Goal: Task Accomplishment & Management: Use online tool/utility

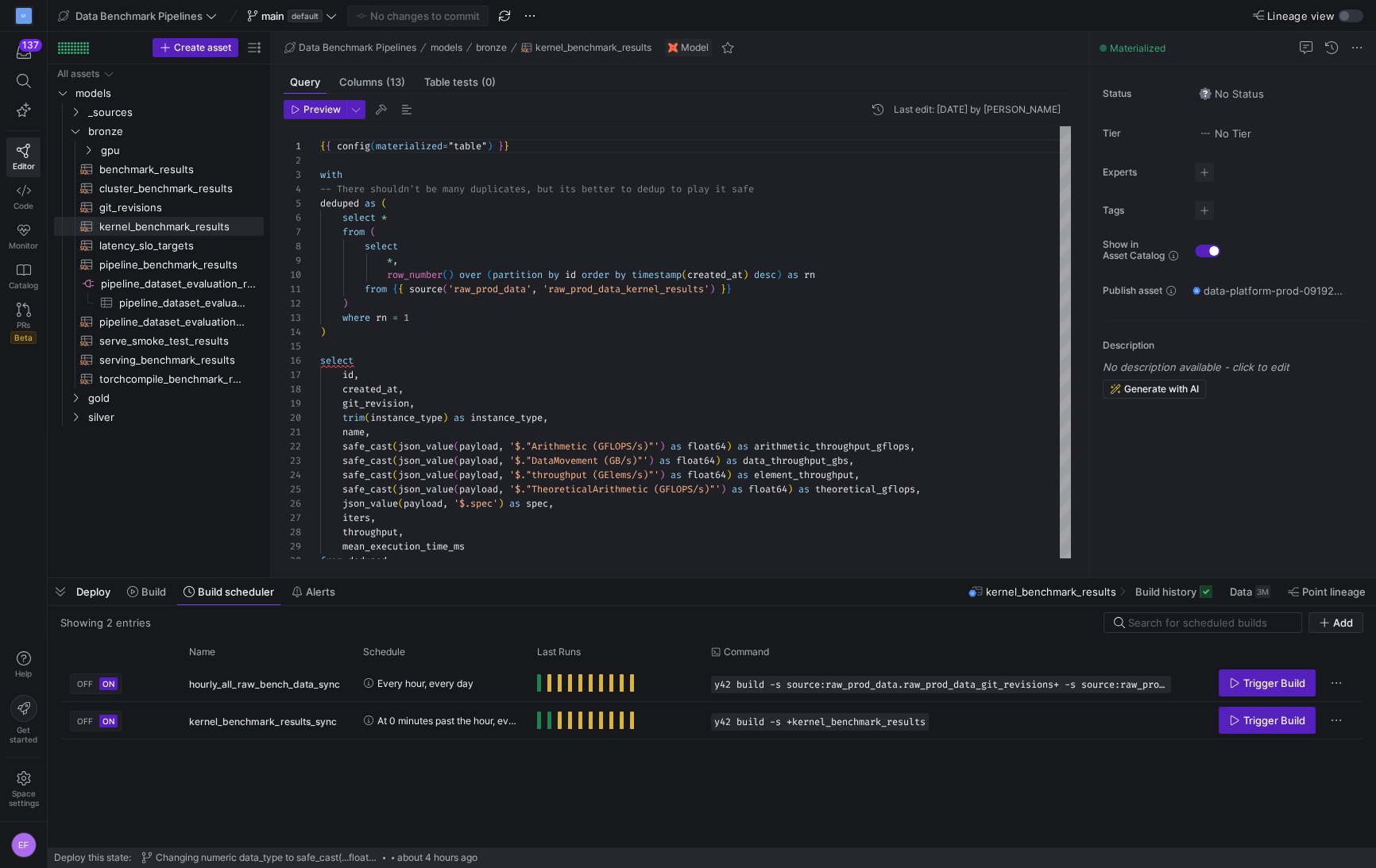
scroll to position [143, 0]
click at [192, 15] on span "Data Benchmark Pipelines" at bounding box center [139, 15] width 127 height 13
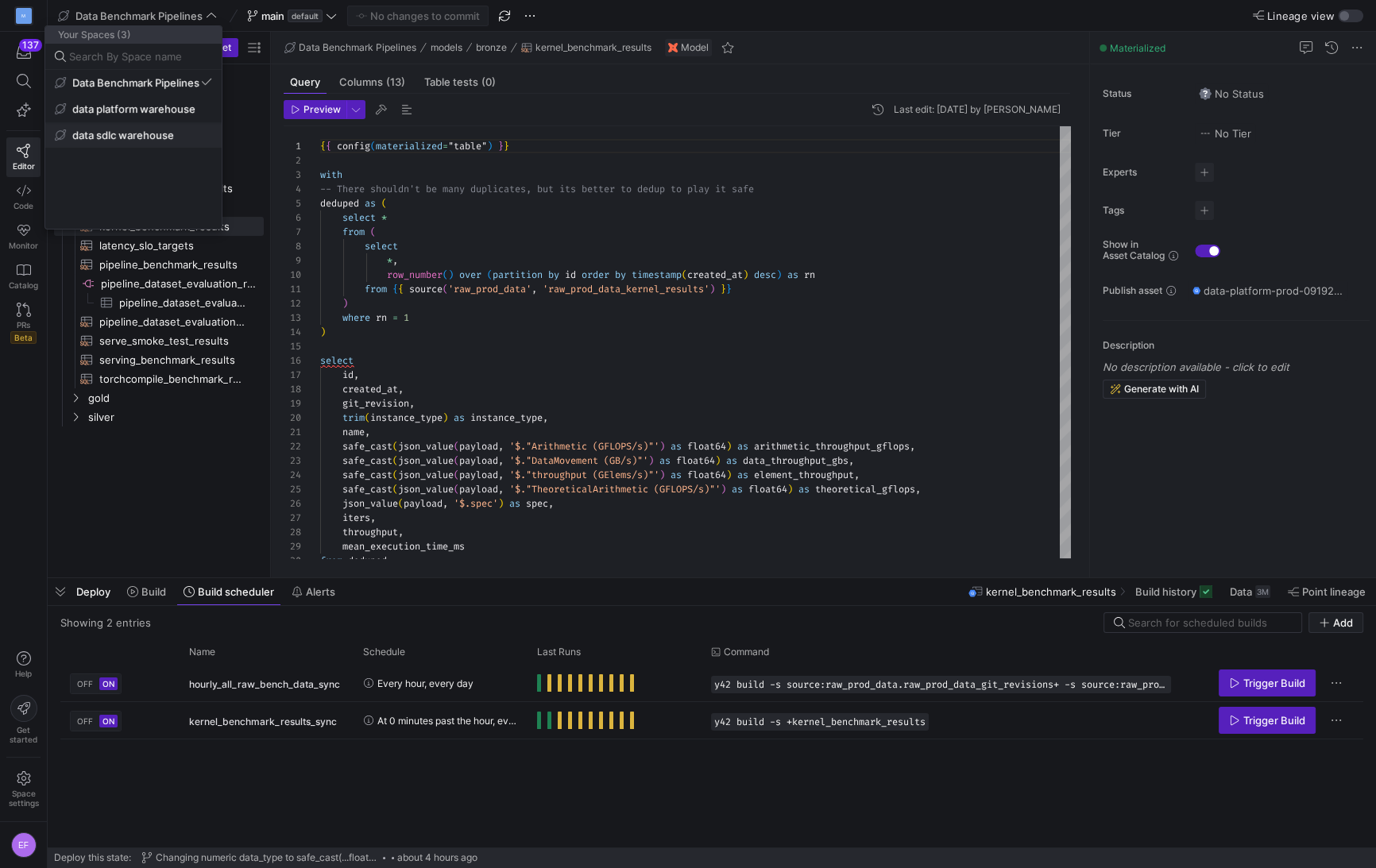
click at [123, 134] on span "data sdlc warehouse" at bounding box center [123, 134] width 102 height 13
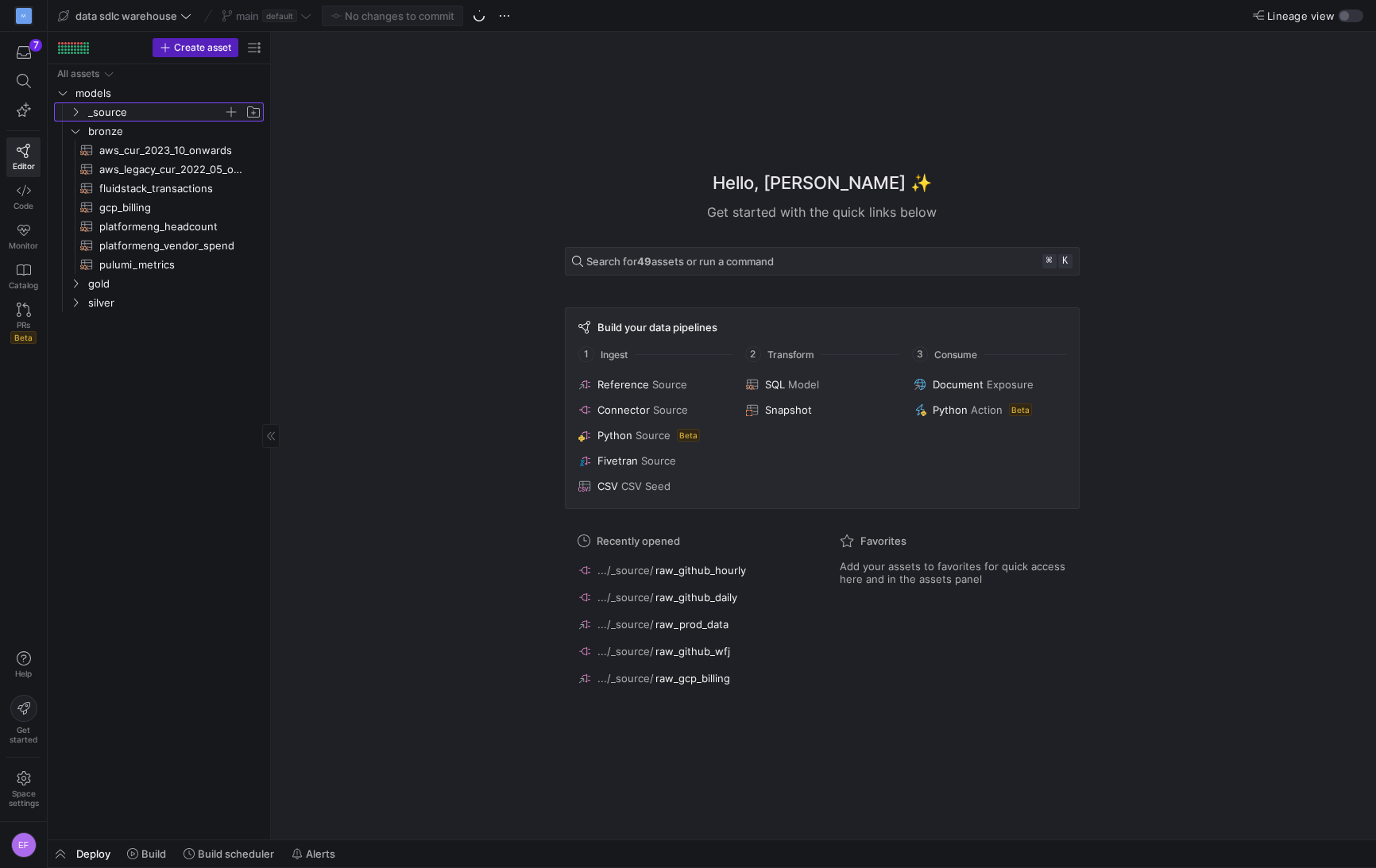
click at [78, 114] on icon "Press SPACE to select this row." at bounding box center [75, 111] width 11 height 9
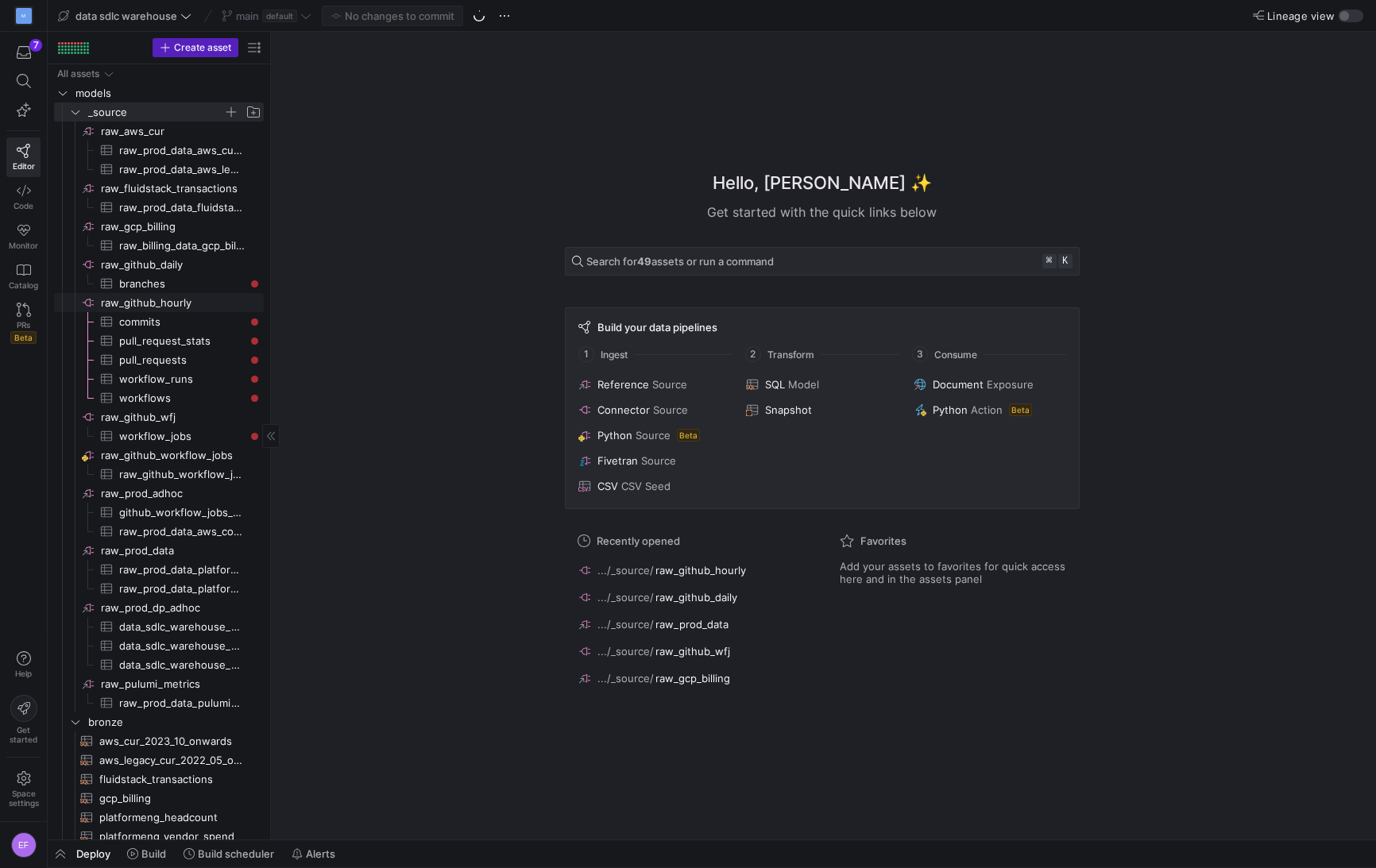
click at [193, 302] on span "raw_github_hourly​​​​​​​​" at bounding box center [181, 303] width 161 height 18
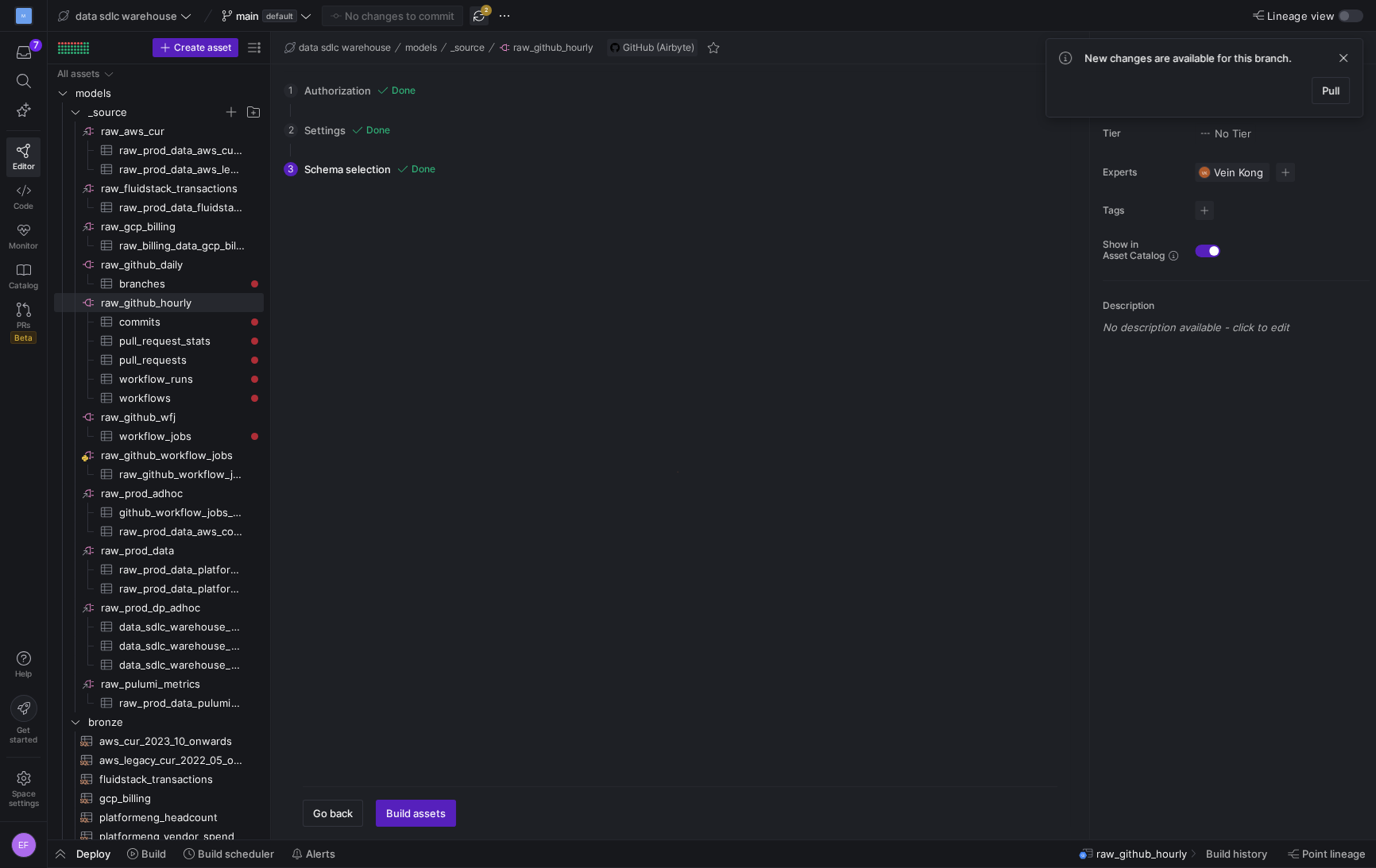
click at [480, 18] on span "button" at bounding box center [479, 15] width 19 height 19
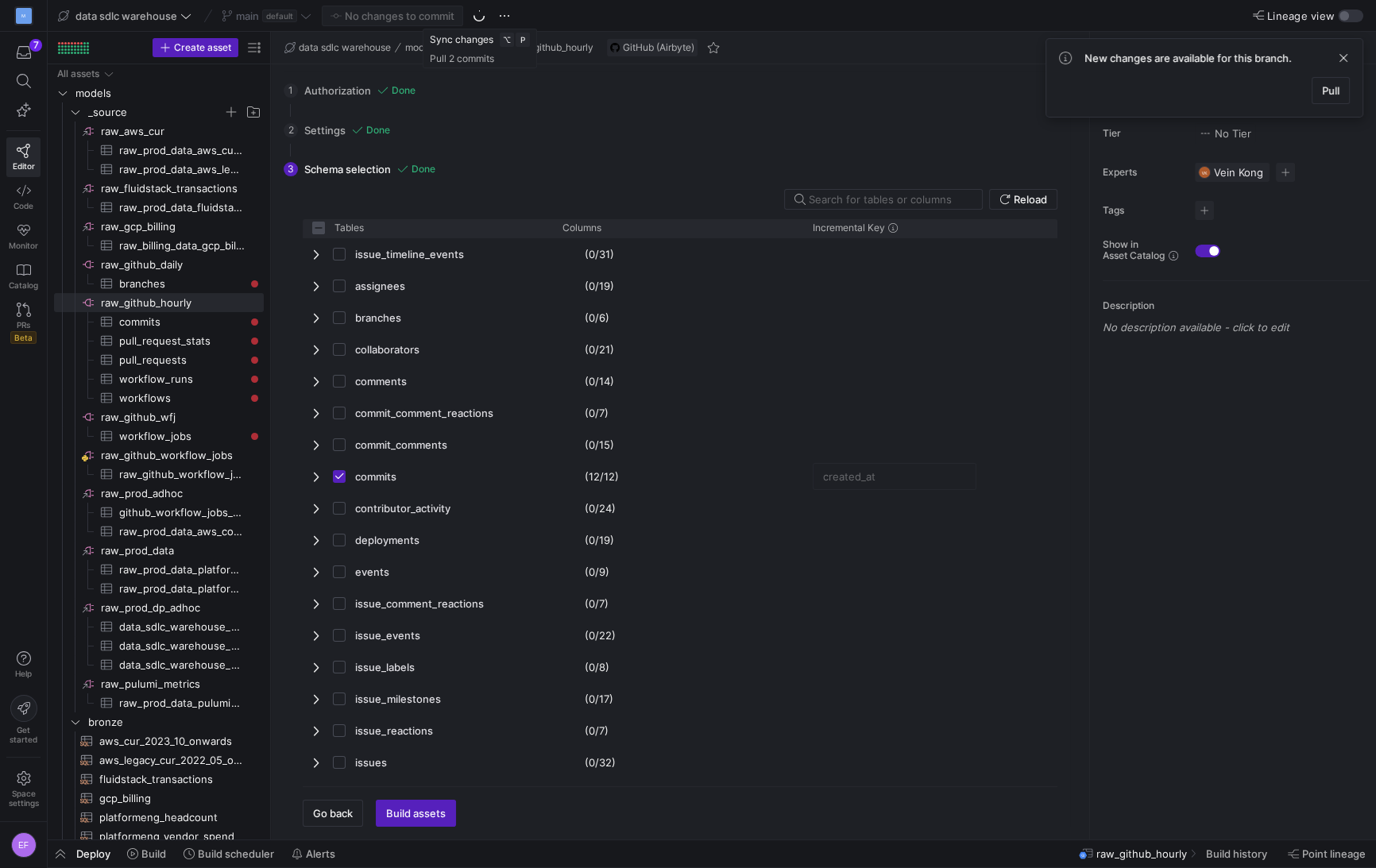
checkbox input "false"
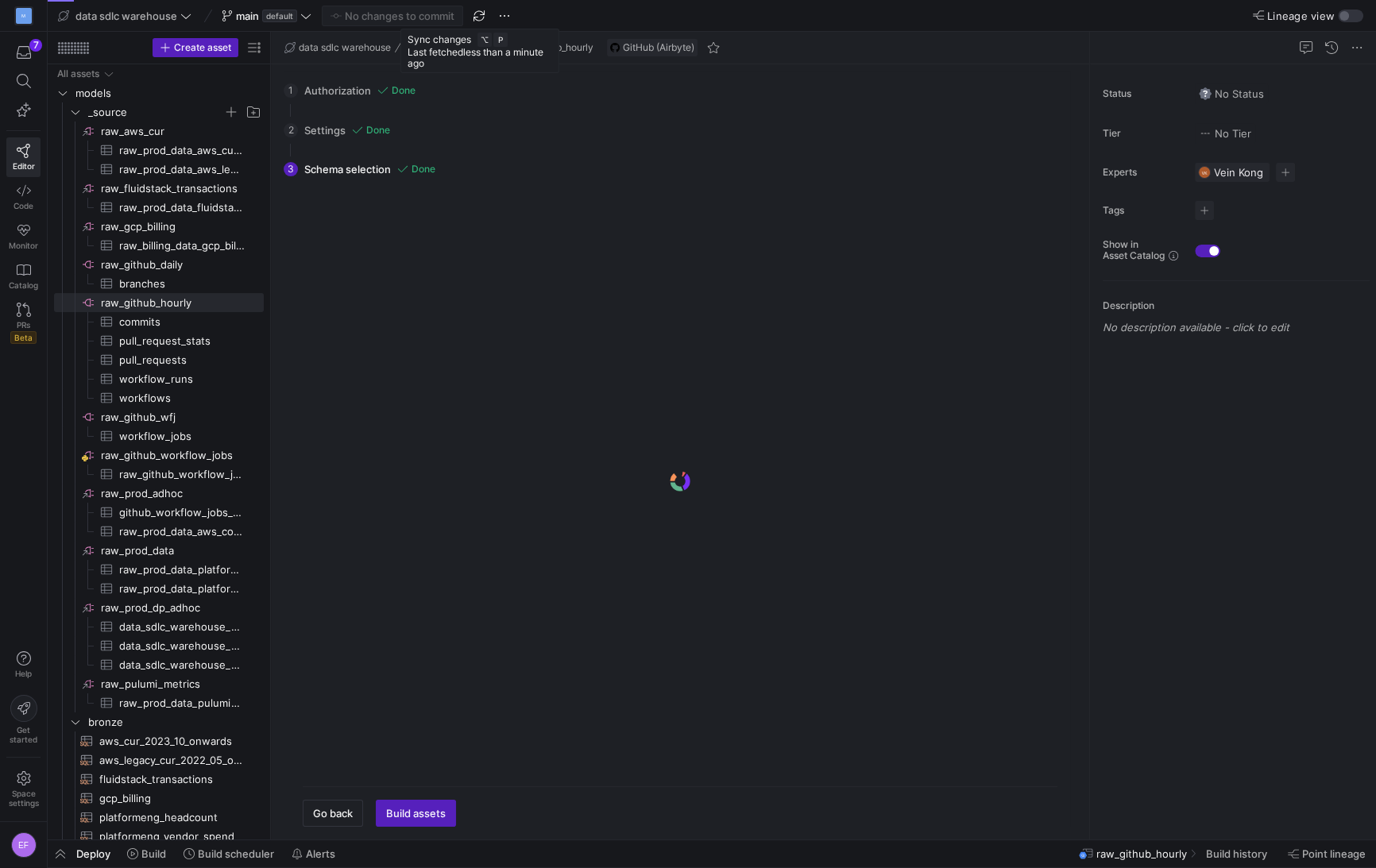
type input "[PERSON_NAME]-2"
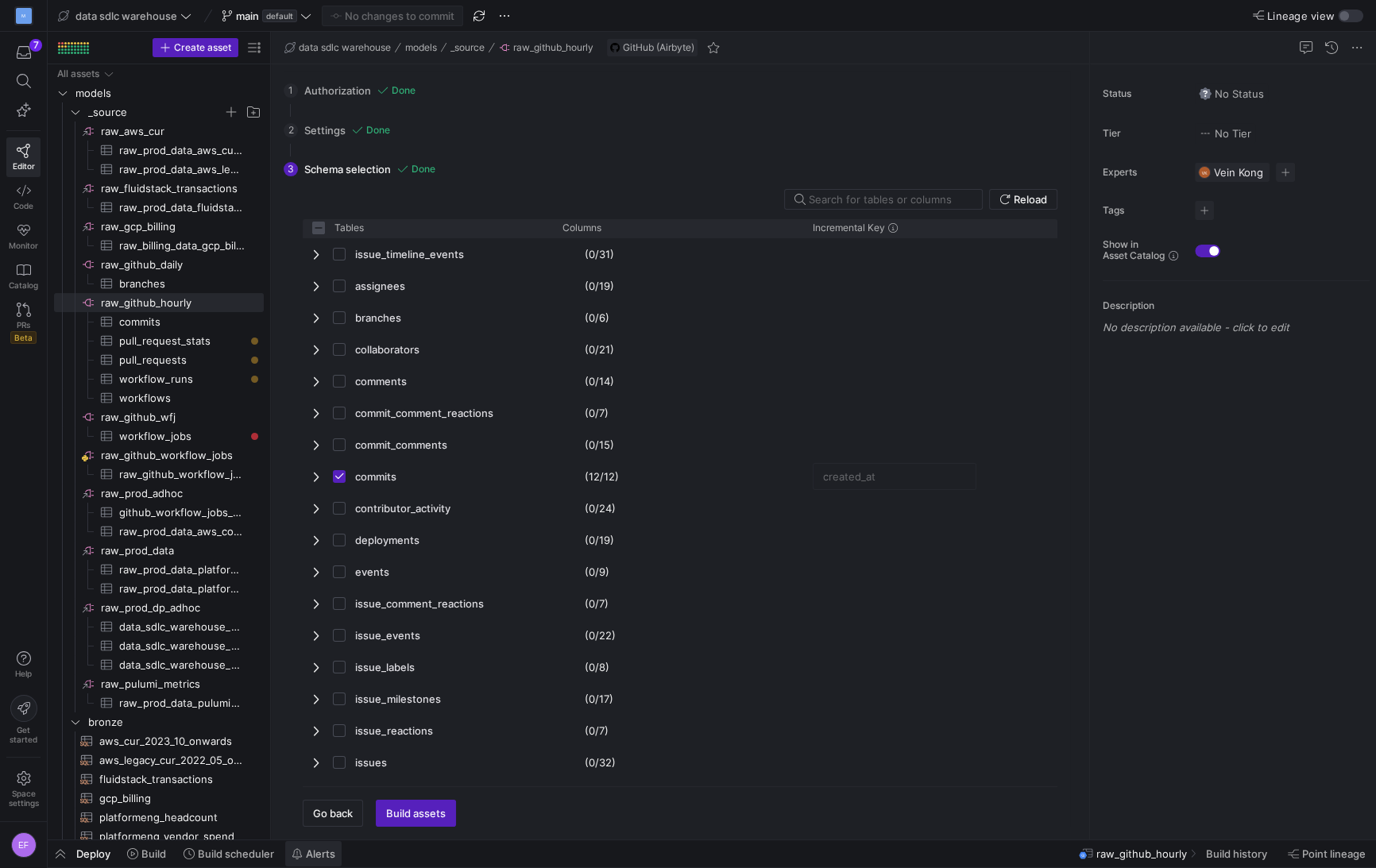
checkbox input "false"
click at [423, 814] on span "Build assets" at bounding box center [416, 813] width 60 height 13
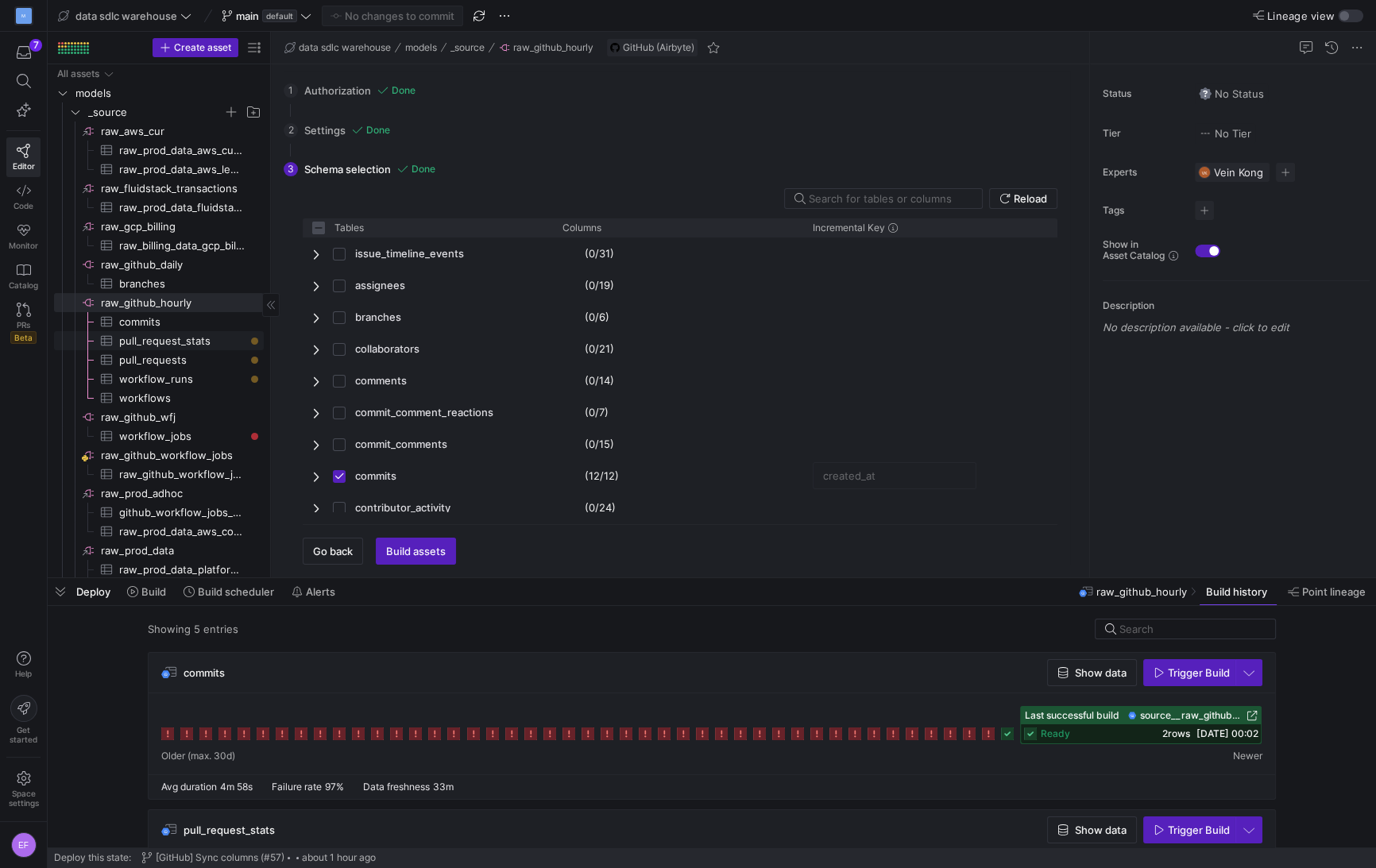
click at [208, 345] on span "pull_request_stats​​​​​​​​​" at bounding box center [182, 340] width 127 height 18
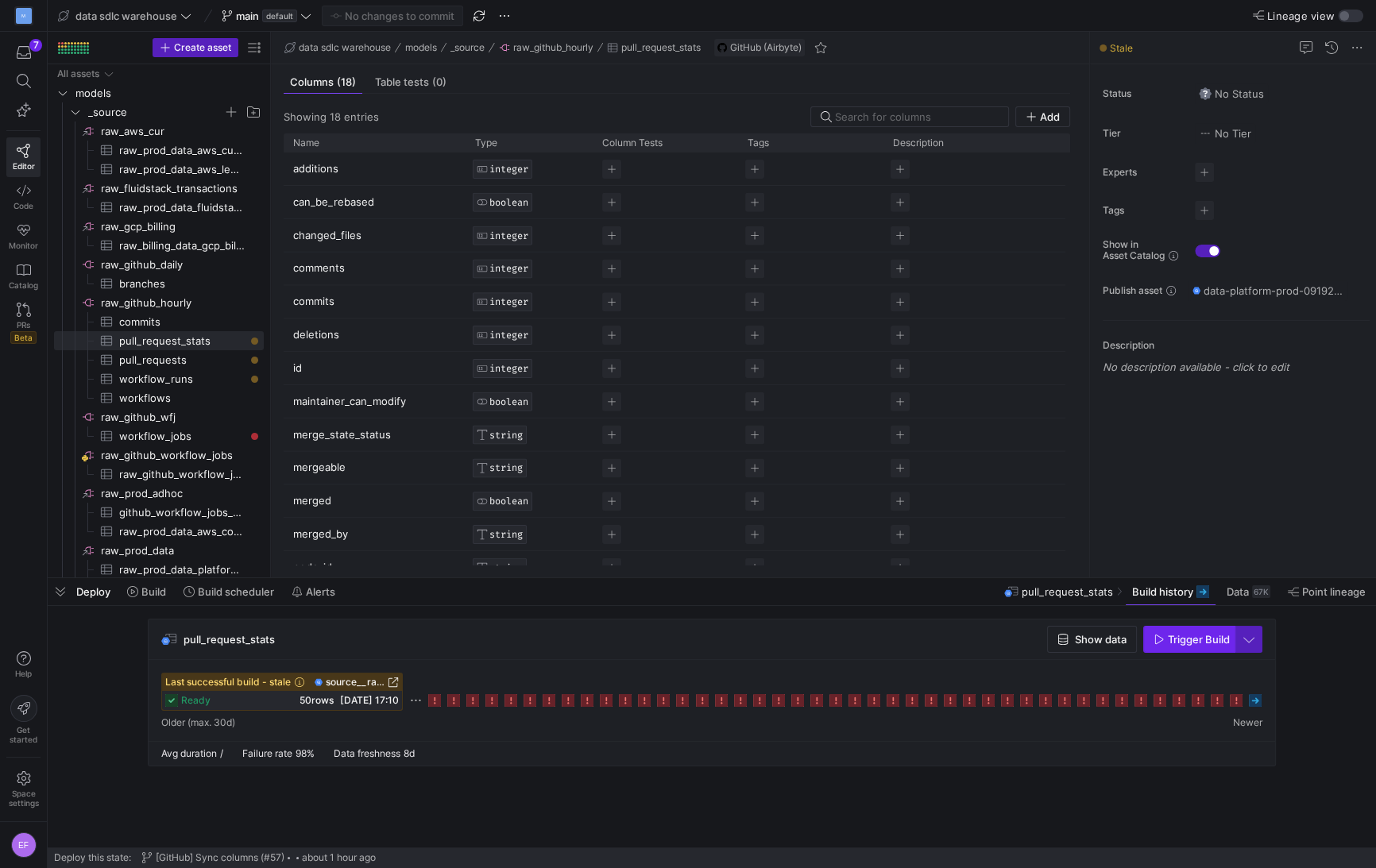
click at [1209, 647] on span "button" at bounding box center [1190, 640] width 91 height 26
click at [158, 362] on span "pull_requests​​​​​​​​​" at bounding box center [182, 360] width 127 height 18
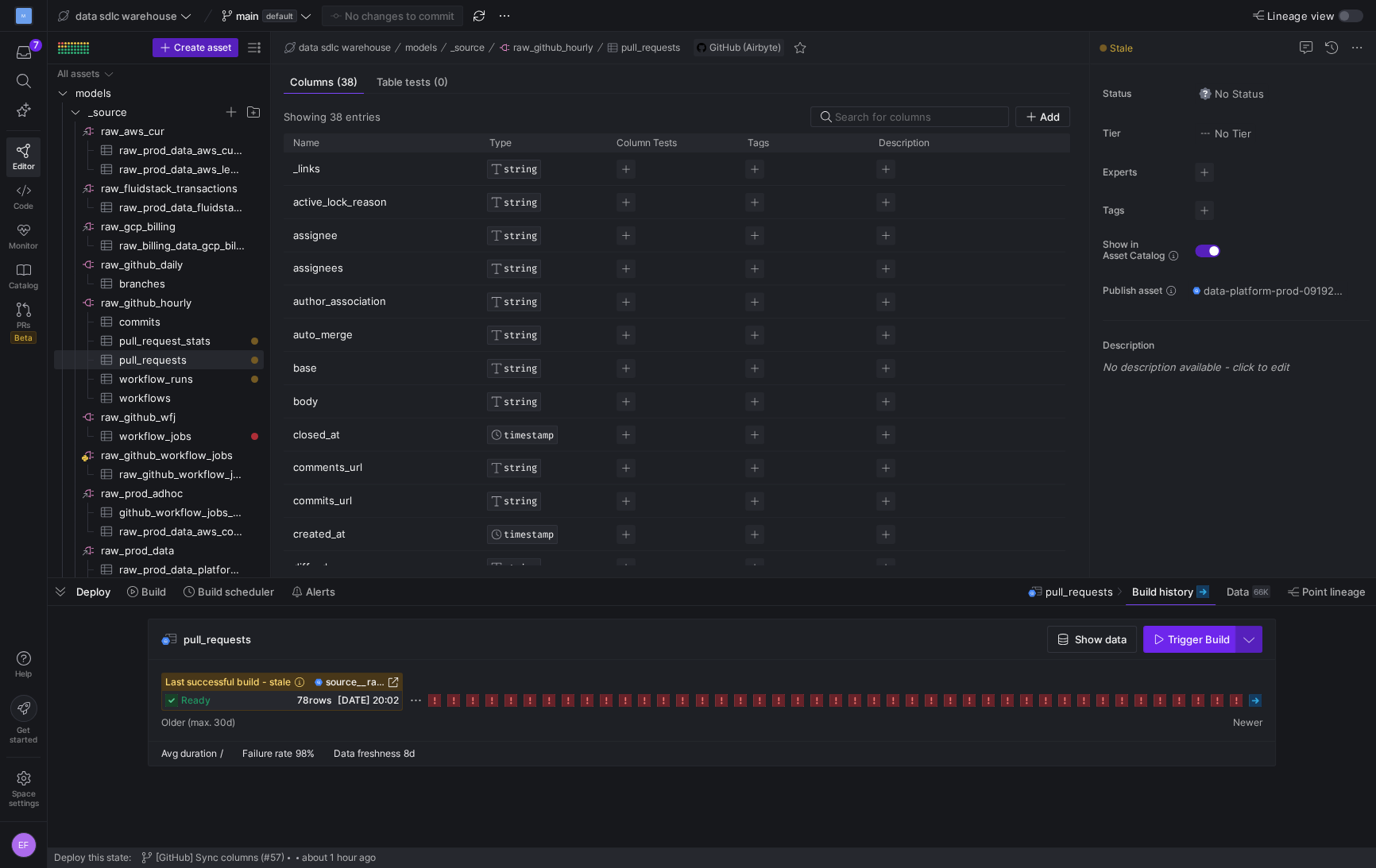
click at [1174, 647] on span "button" at bounding box center [1190, 640] width 91 height 26
click at [197, 428] on span "workflow_jobs​​​​​​​​​" at bounding box center [182, 436] width 127 height 18
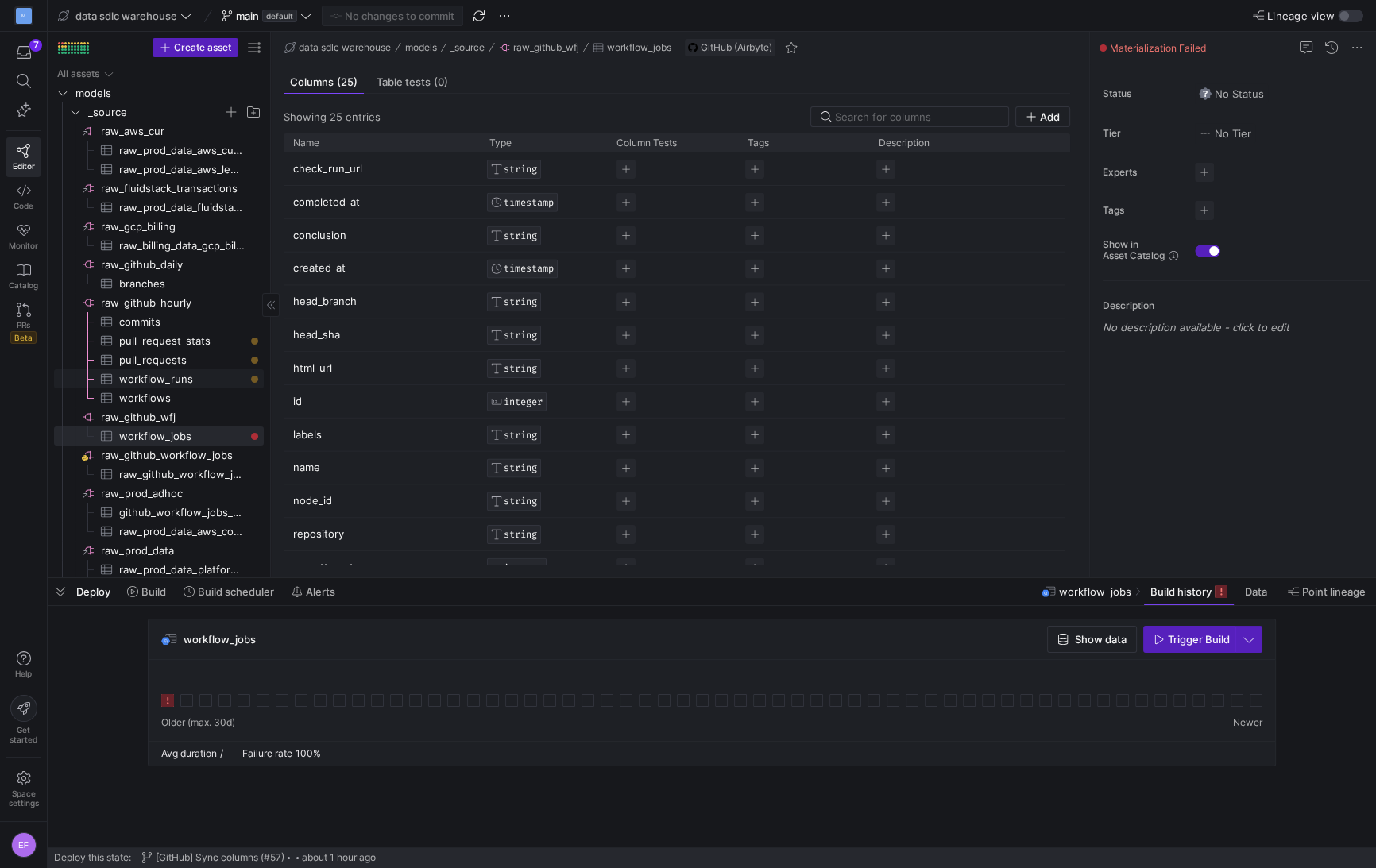
click at [185, 378] on span "workflow_runs​​​​​​​​​" at bounding box center [182, 379] width 127 height 18
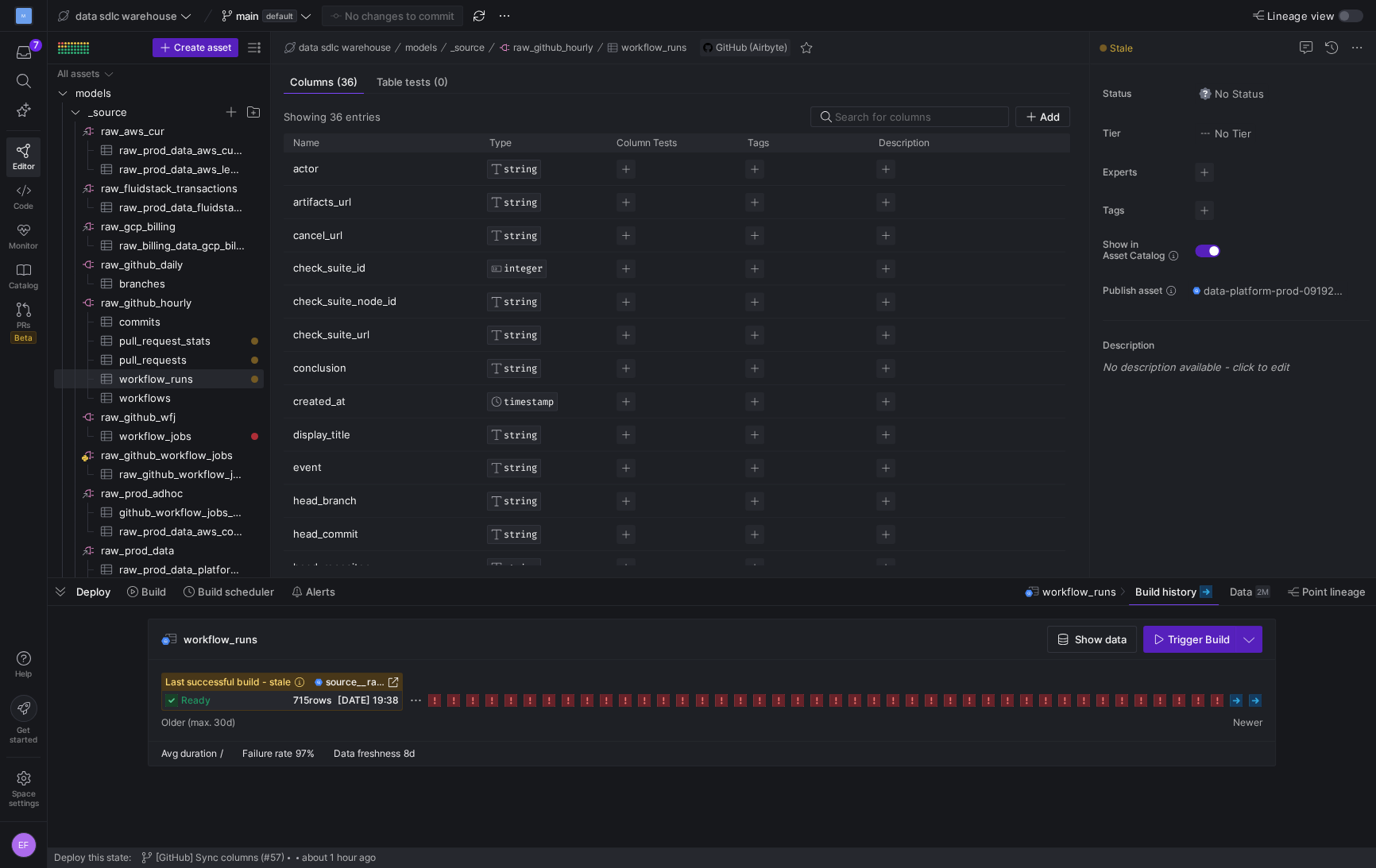
click at [1176, 642] on span "Trigger Build" at bounding box center [1198, 639] width 62 height 13
